Goal: Task Accomplishment & Management: Use online tool/utility

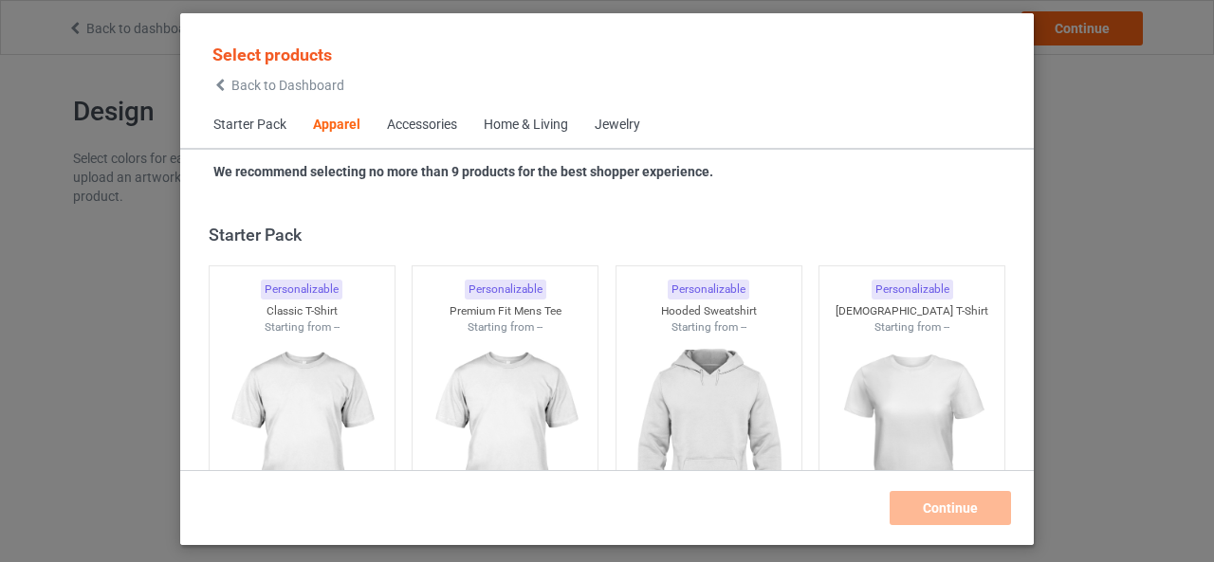
scroll to position [706, 0]
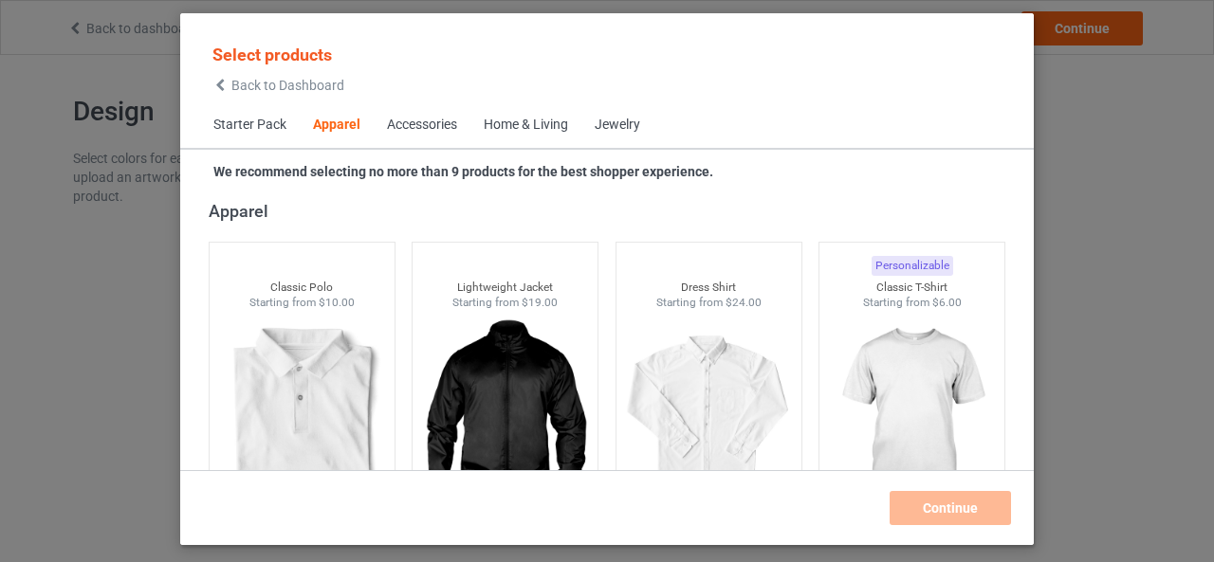
click at [431, 129] on div "Accessories" at bounding box center [422, 125] width 70 height 19
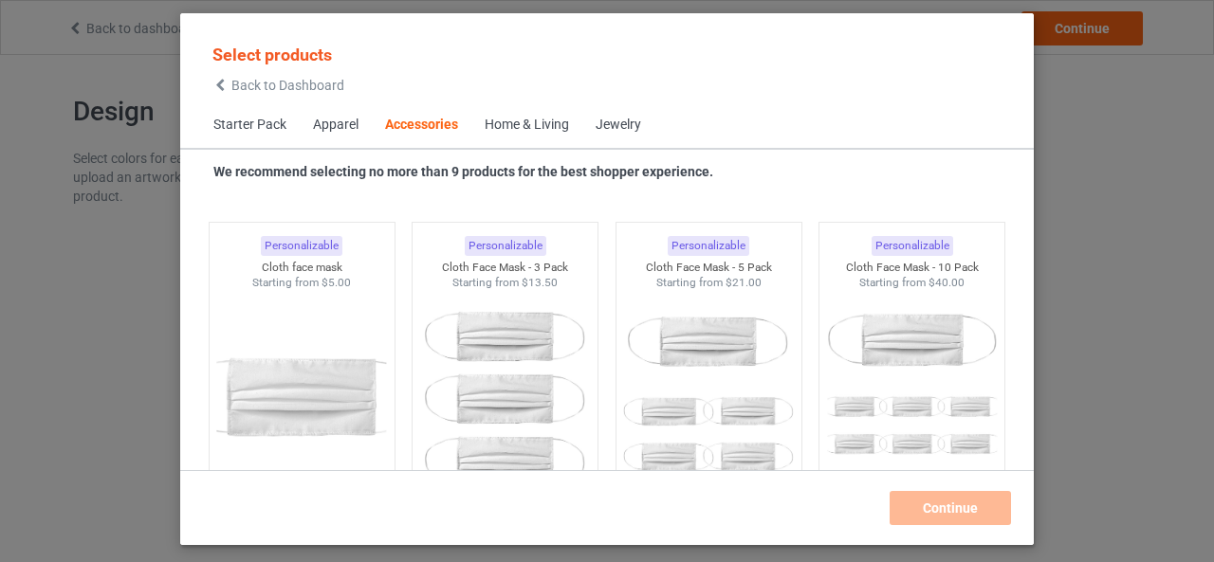
scroll to position [4172, 0]
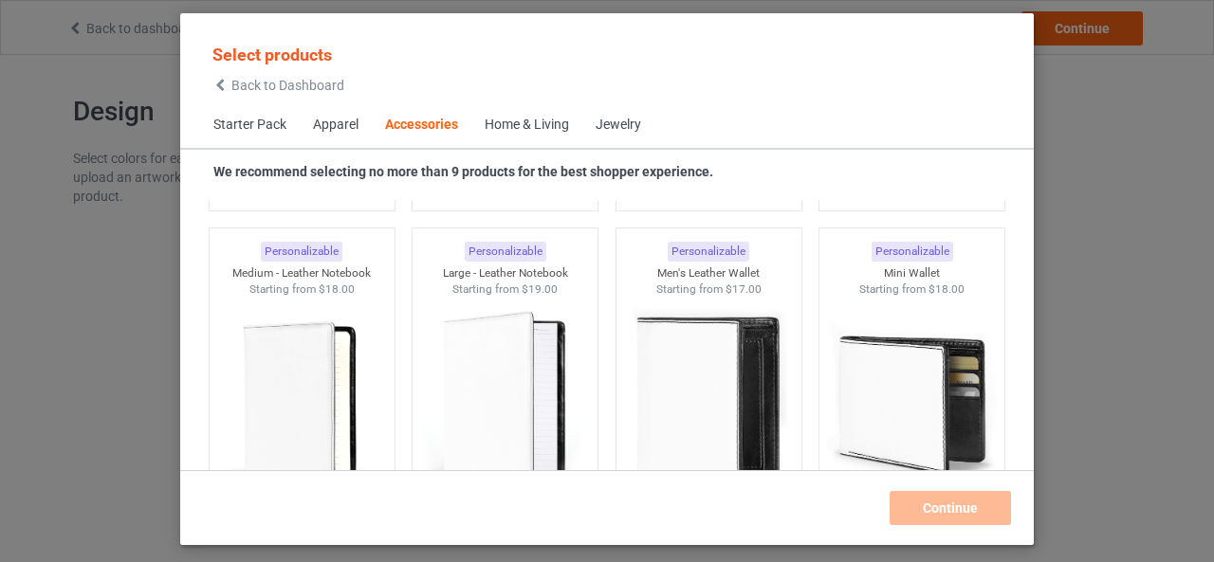
scroll to position [7573, 0]
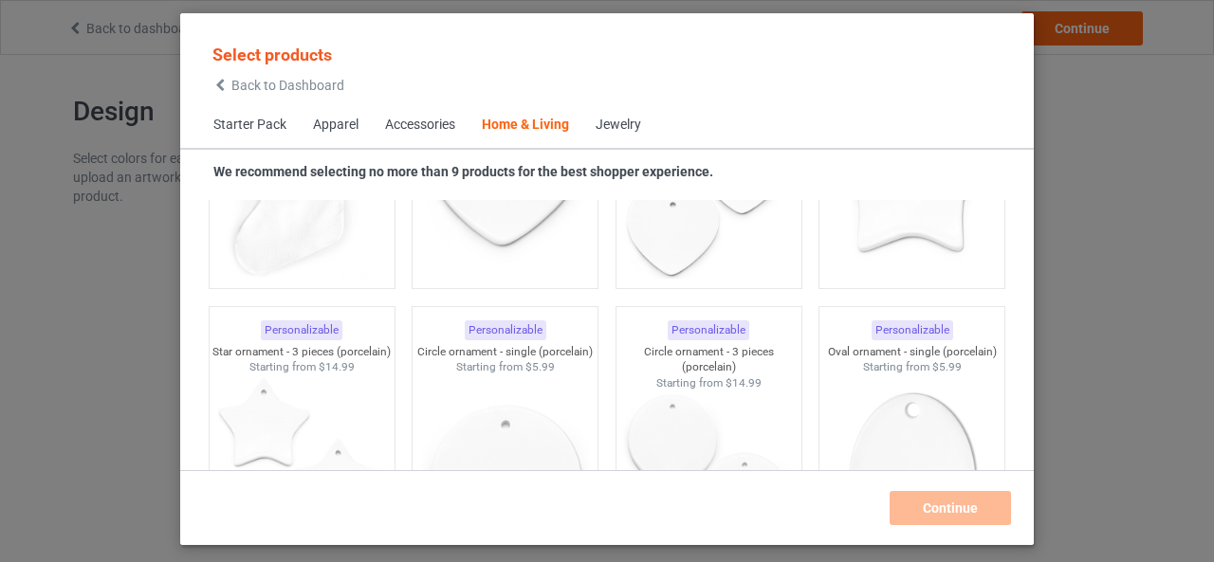
scroll to position [13115, 0]
click at [87, 272] on div "Select products Back to Dashboard Starter Pack Apparel Accessories Home & Livin…" at bounding box center [607, 281] width 1214 height 562
click at [259, 85] on span "Back to Dashboard" at bounding box center [287, 85] width 113 height 15
